Goal: Find specific page/section: Find specific page/section

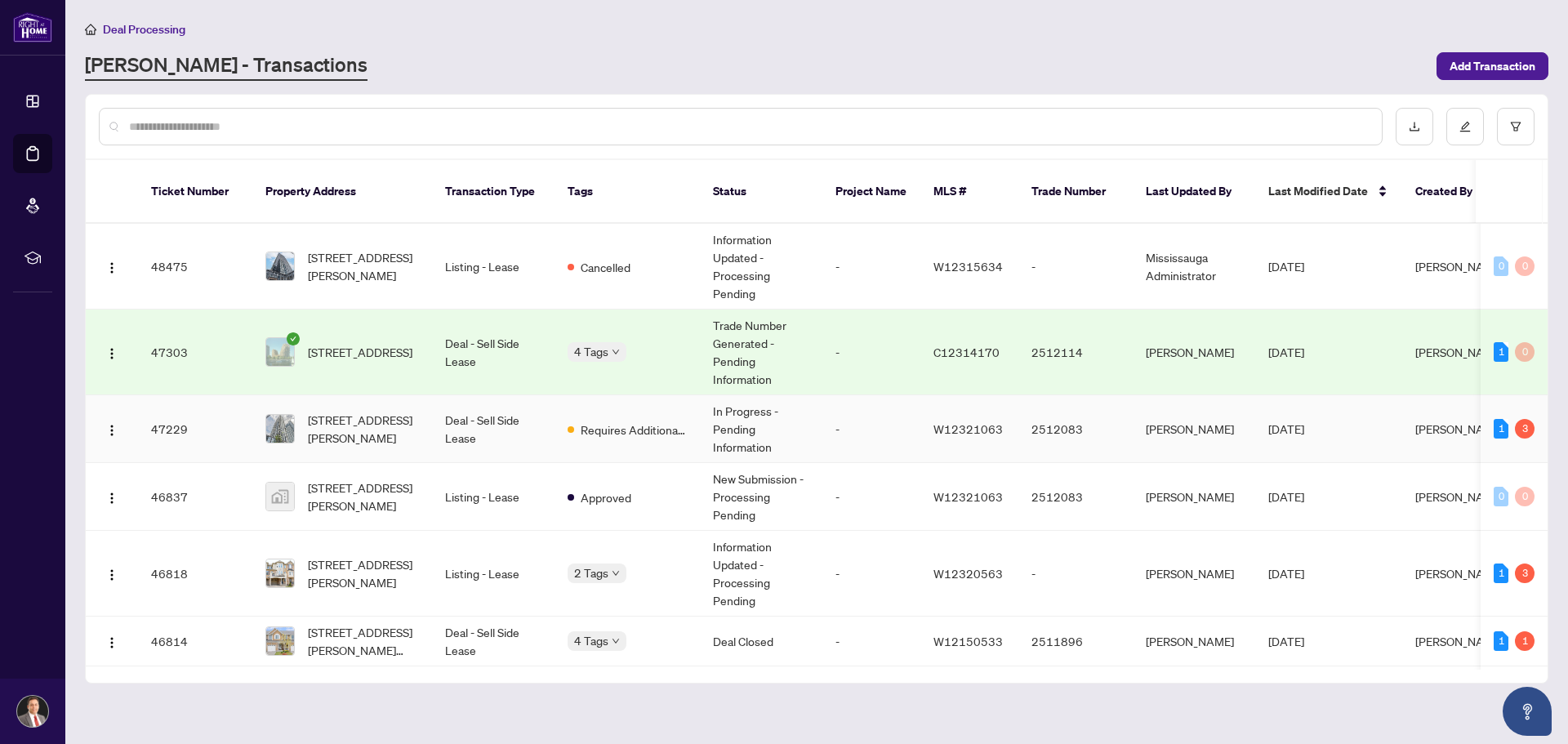
scroll to position [82, 0]
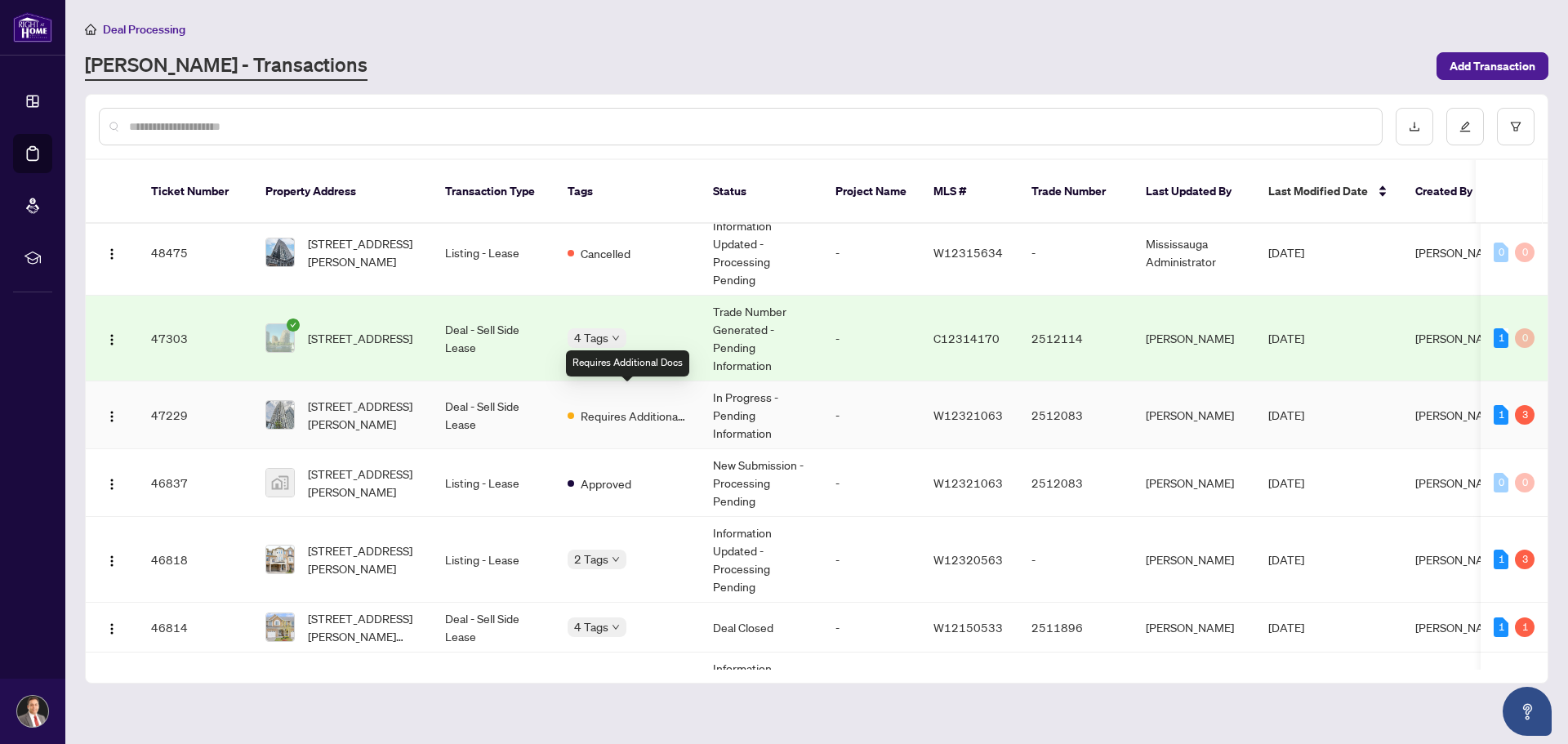
click at [606, 407] on span "Requires Additional Docs" at bounding box center [633, 416] width 106 height 18
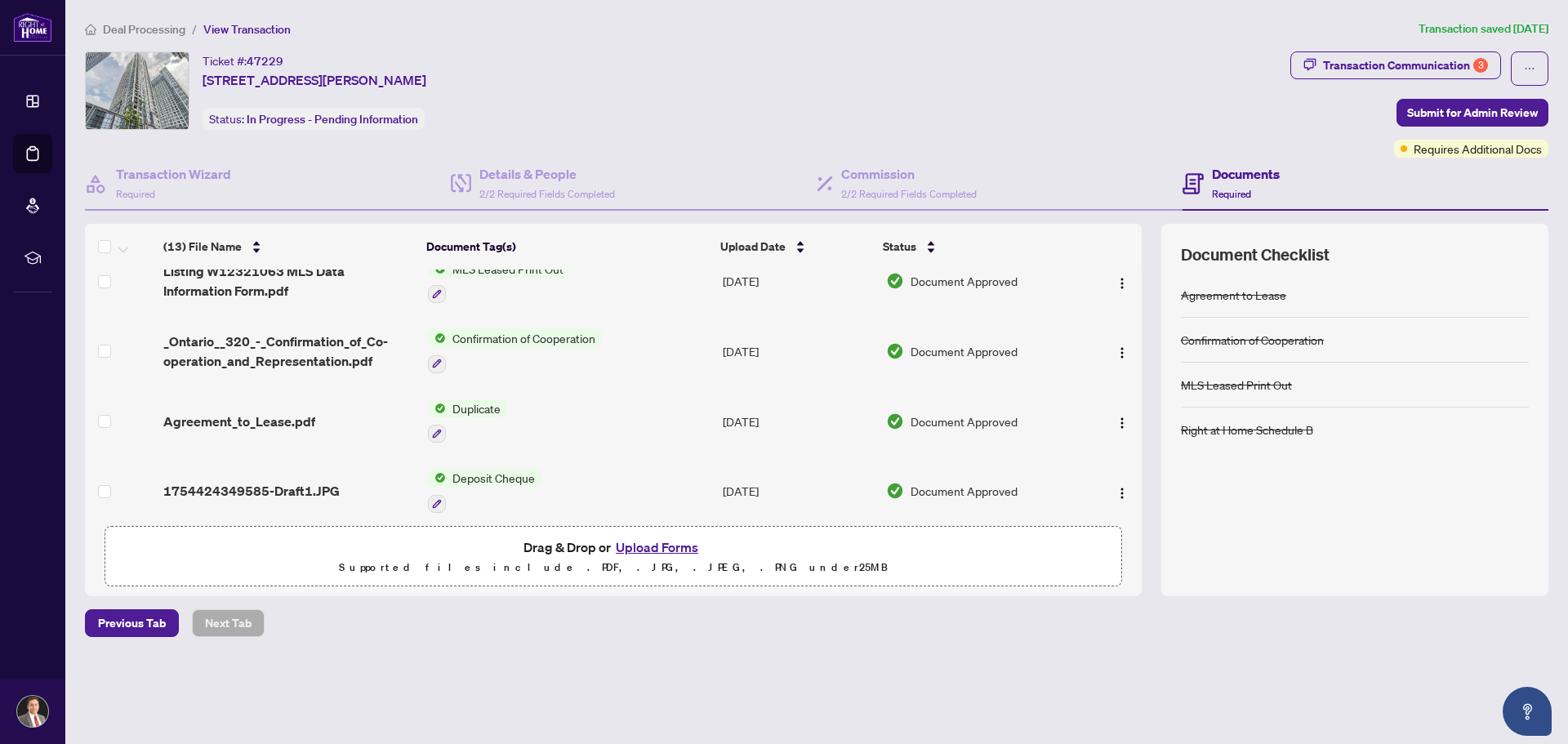
scroll to position [606, 0]
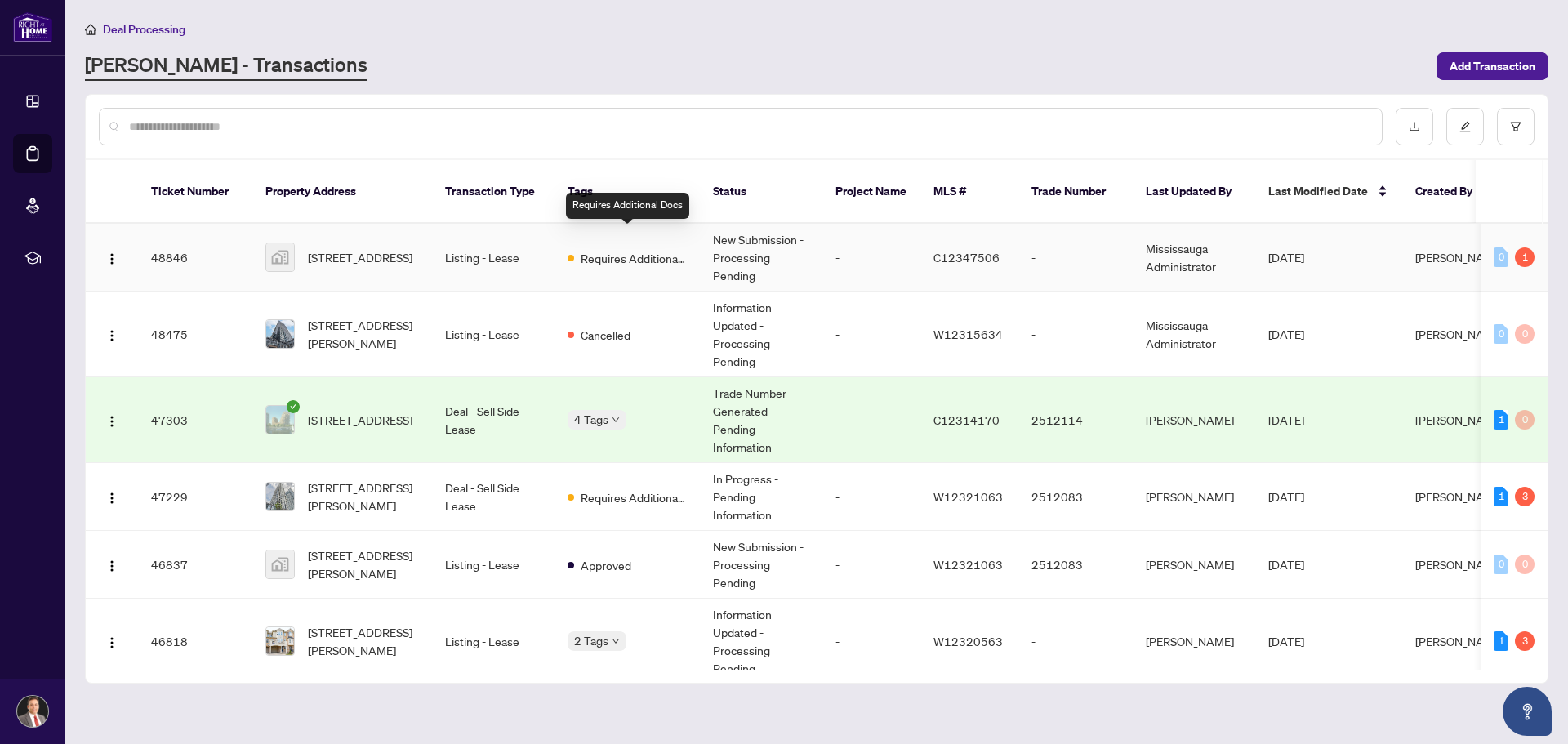
click at [601, 249] on span "Requires Additional Docs" at bounding box center [633, 258] width 106 height 18
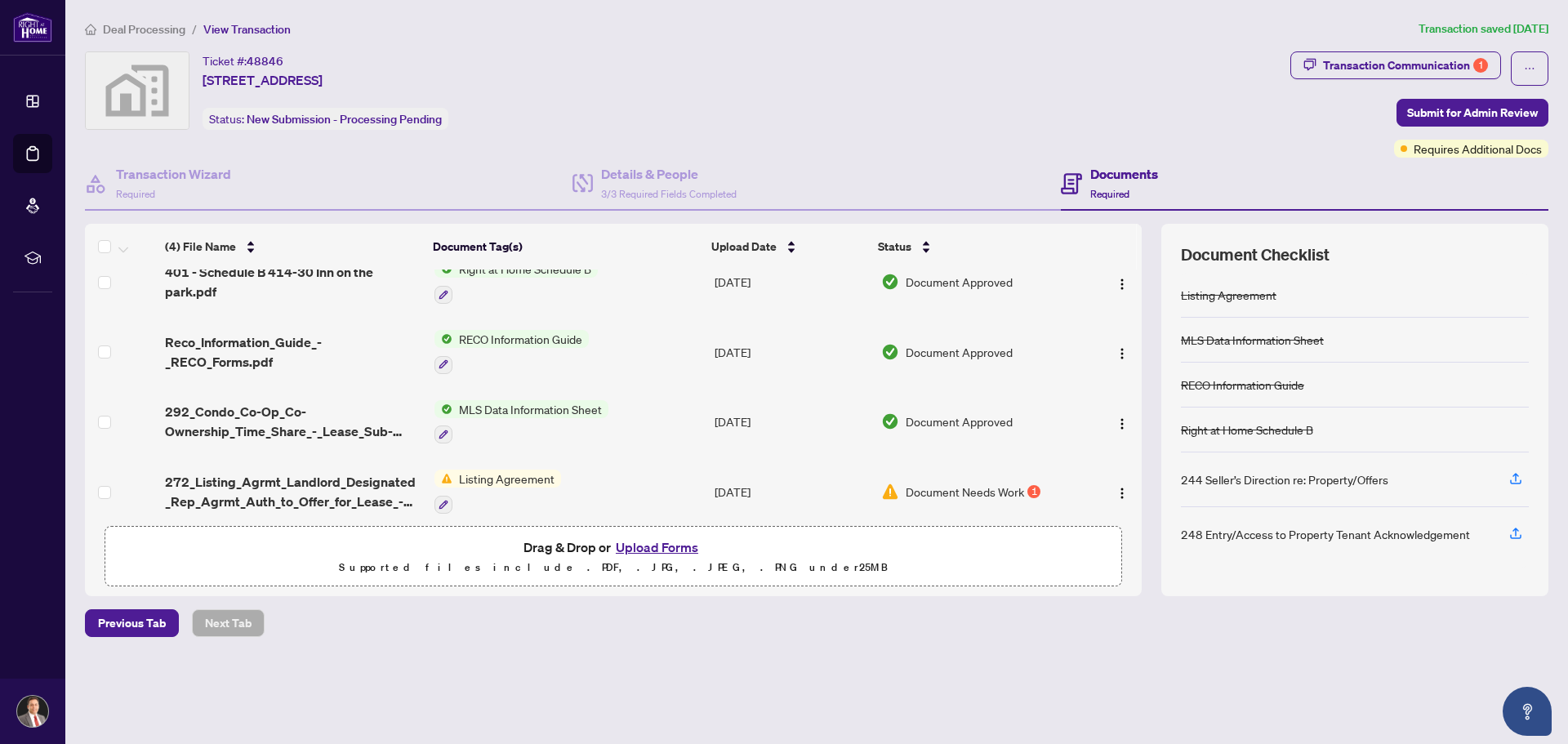
scroll to position [24, 0]
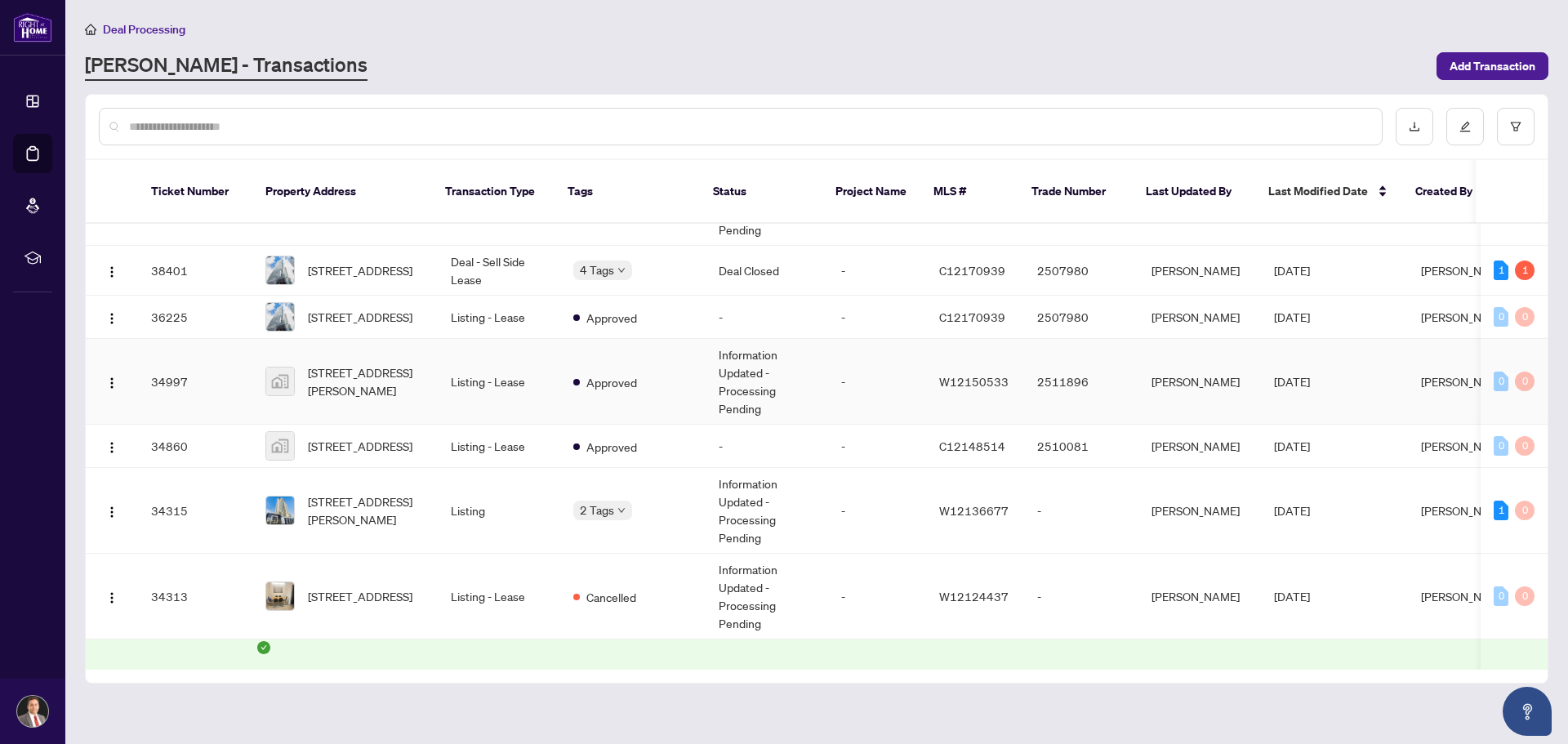
scroll to position [1368, 0]
